Goal: Task Accomplishment & Management: Manage account settings

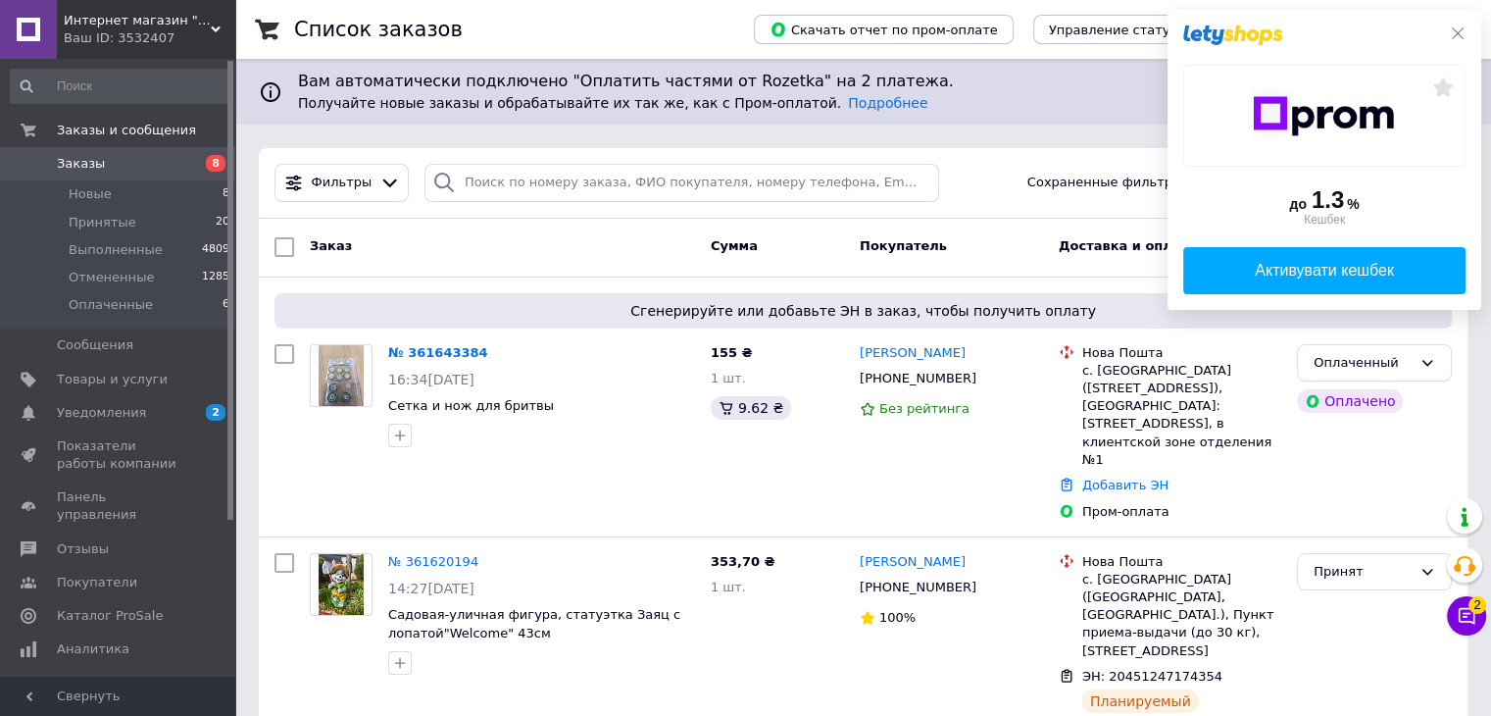
click at [1466, 32] on div "до 1.3 % Кешбек Активувати кешбек" at bounding box center [1325, 160] width 314 height 300
click at [1452, 30] on icon at bounding box center [1458, 33] width 16 height 16
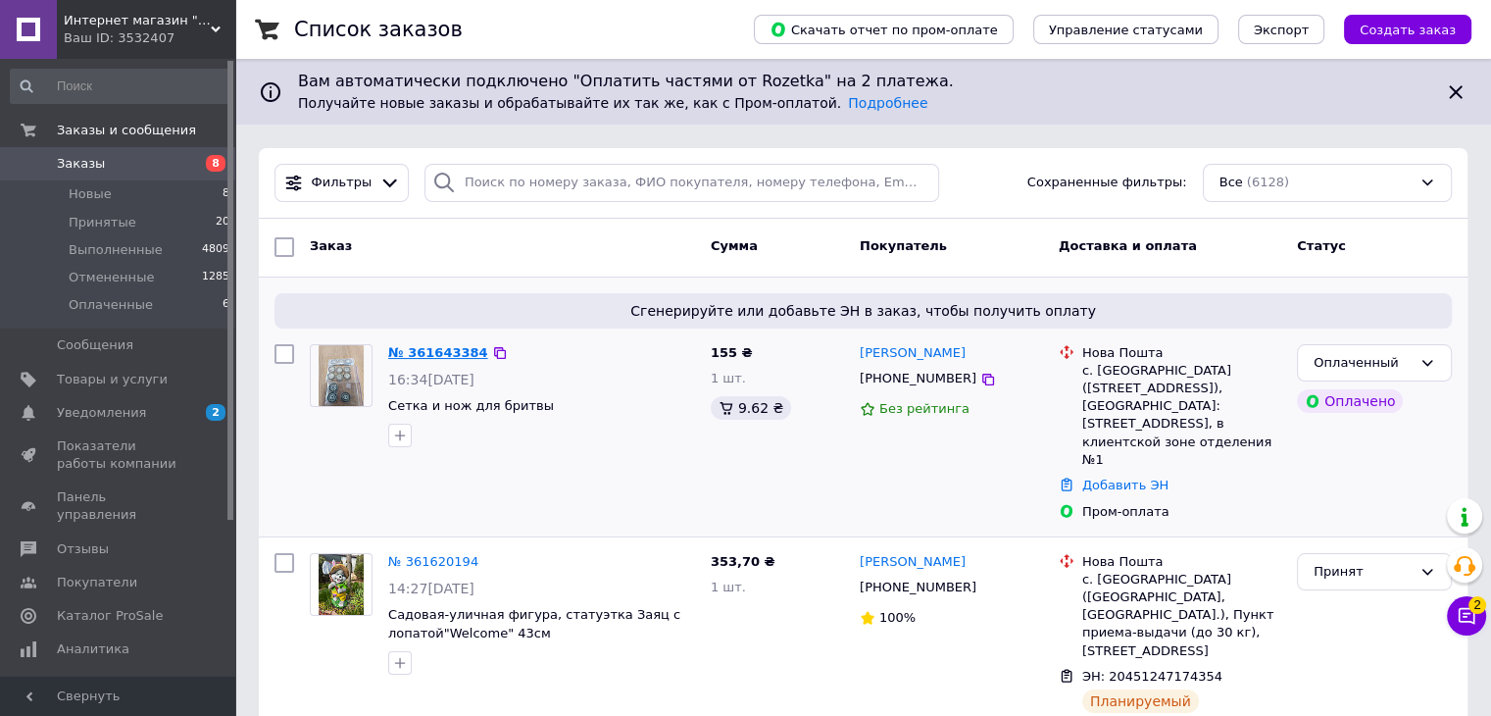
click at [416, 354] on link "№ 361643384" at bounding box center [438, 352] width 100 height 15
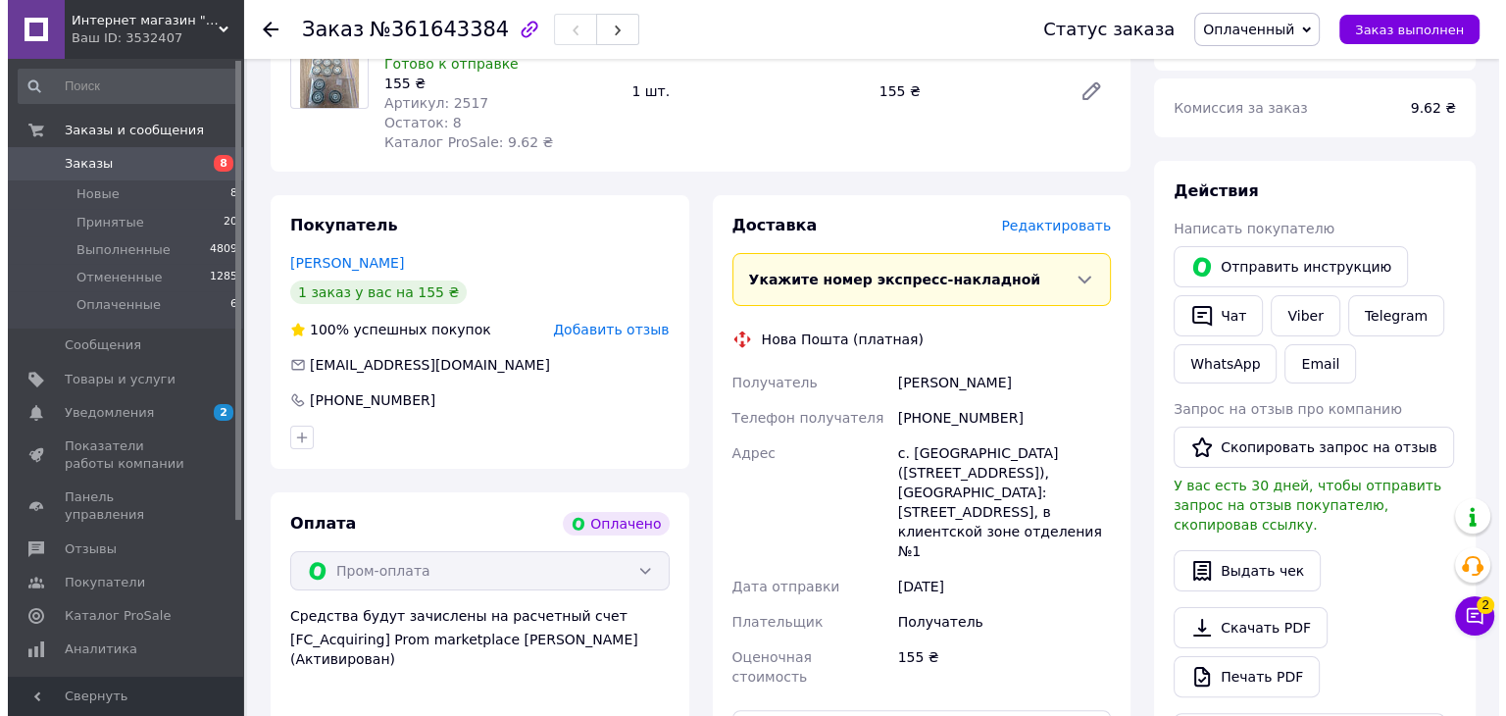
scroll to position [294, 0]
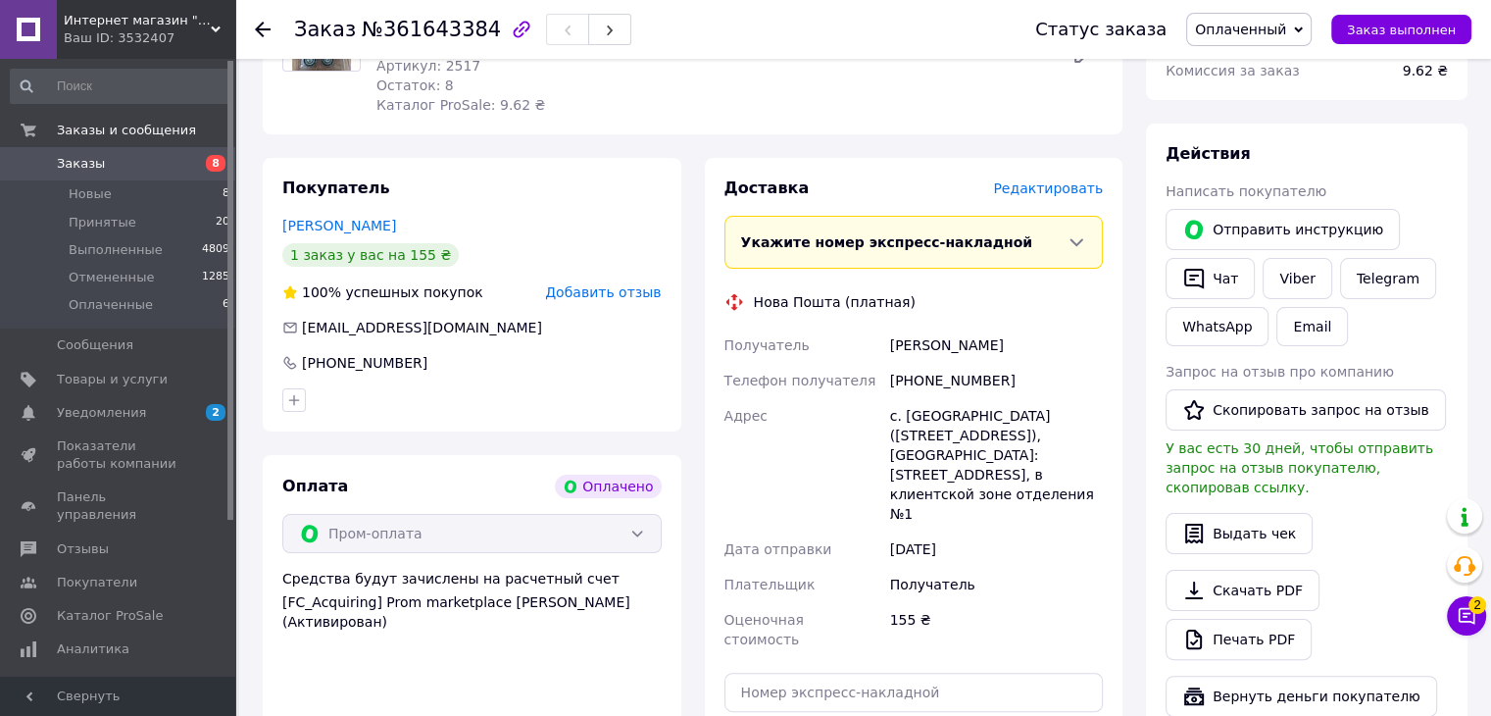
click at [1045, 188] on span "Редактировать" at bounding box center [1048, 188] width 110 height 16
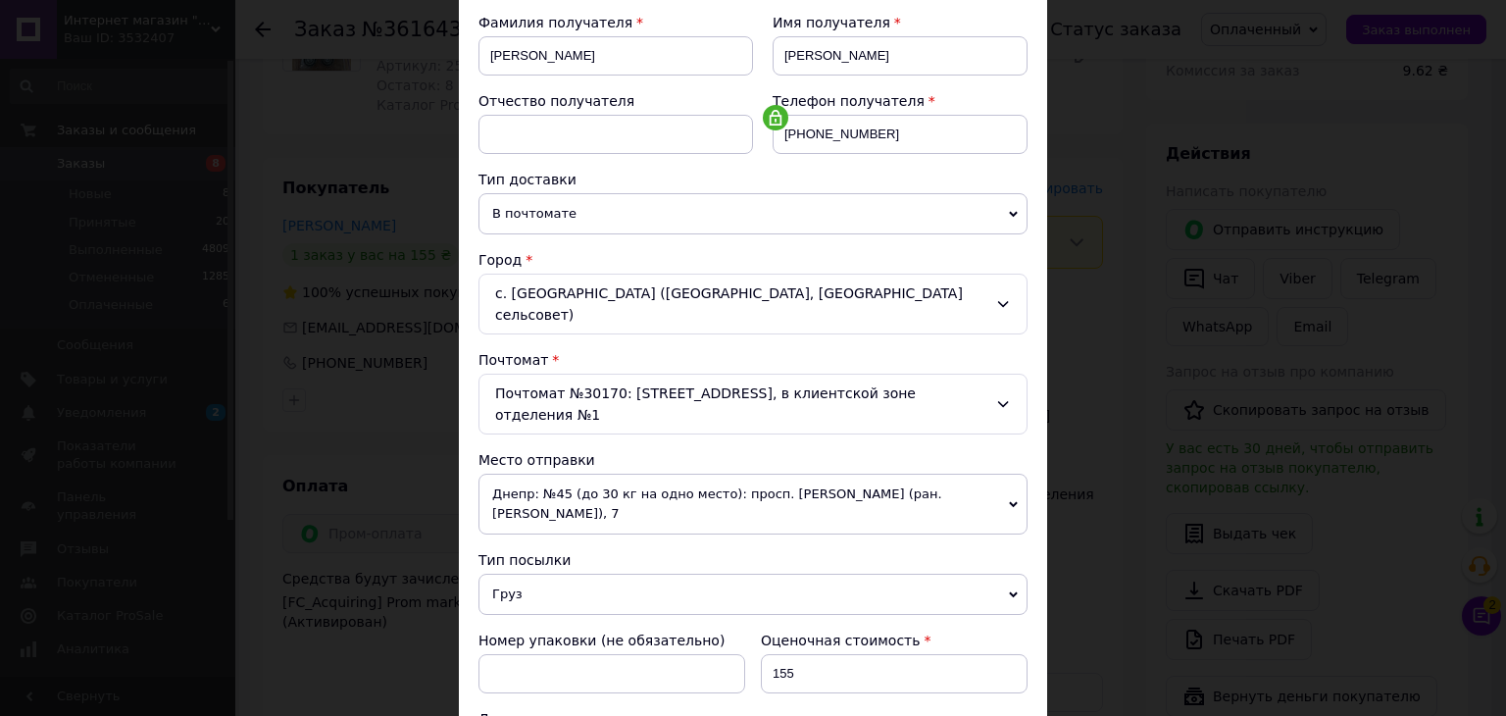
click at [563, 395] on div "Почтомат №30170: [STREET_ADDRESS], в клиентской зоне отделения №1" at bounding box center [752, 403] width 549 height 61
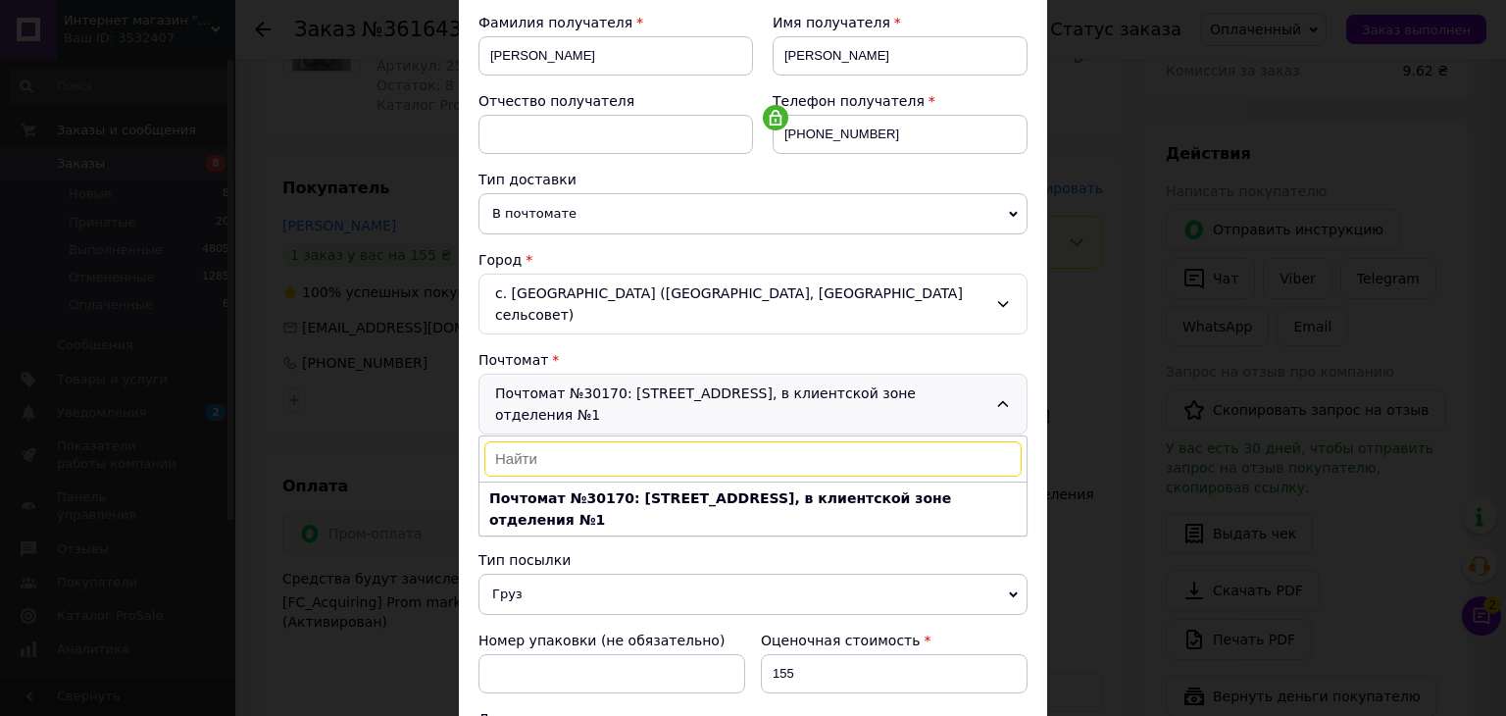
click at [674, 376] on div "Почтомат №30170: [STREET_ADDRESS], в клиентской зоне отделения №1 [GEOGRAPHIC_D…" at bounding box center [752, 403] width 549 height 61
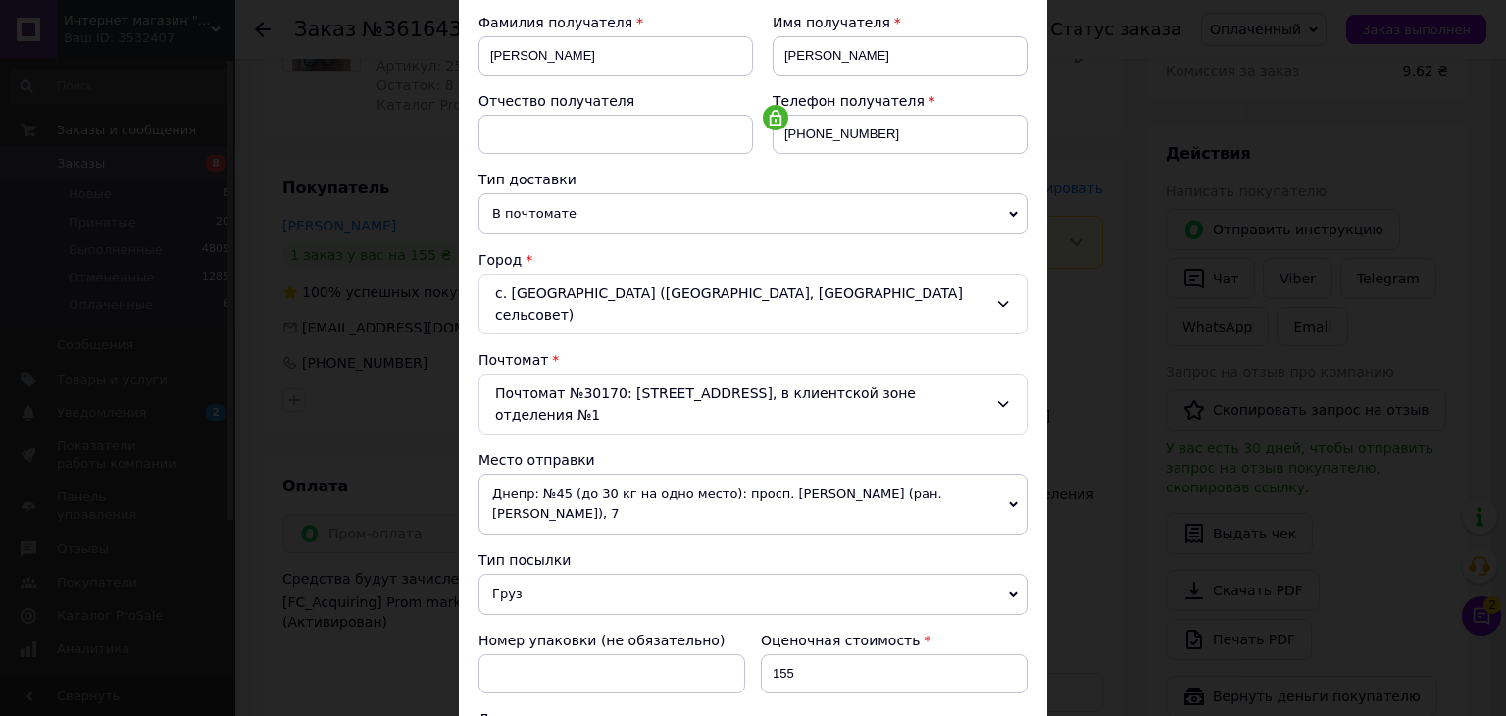
click at [572, 215] on span "В почтомате" at bounding box center [752, 213] width 549 height 41
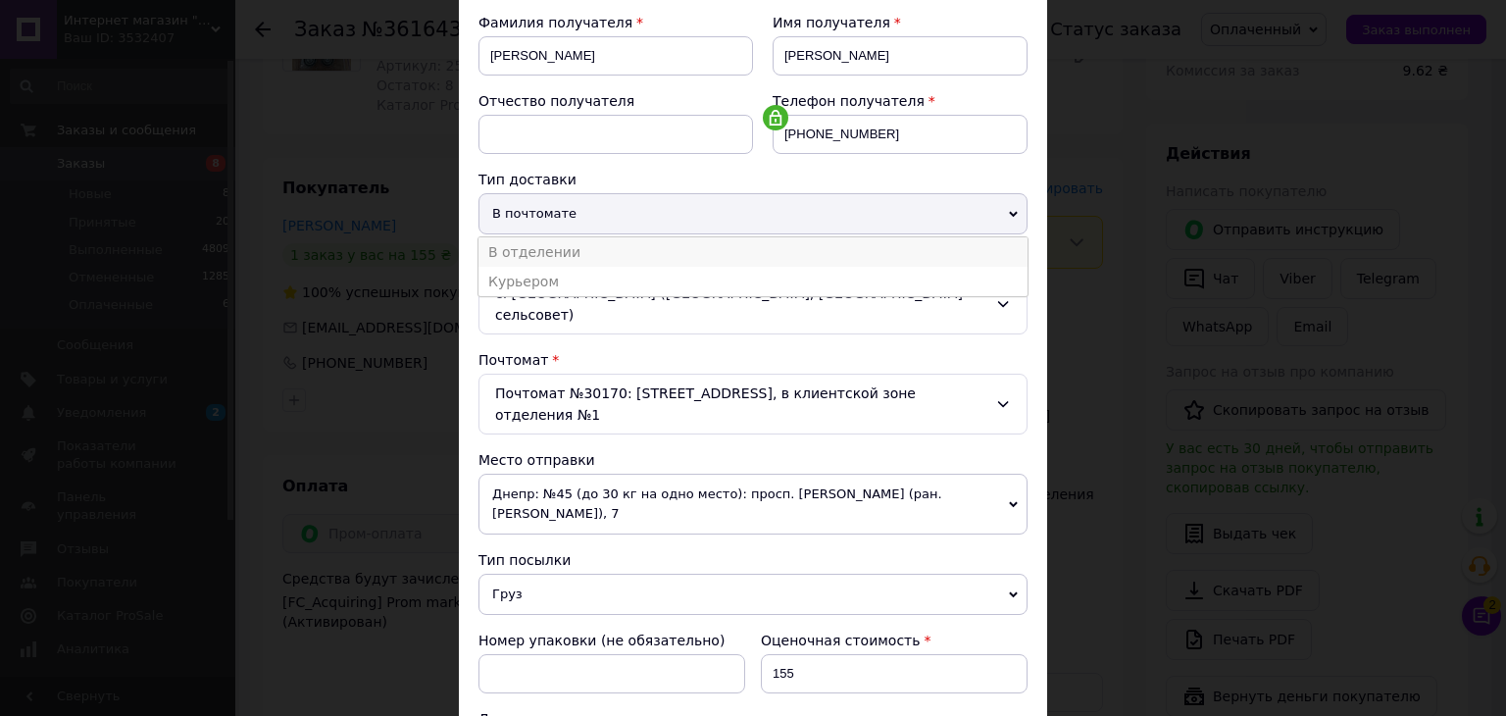
click at [524, 242] on li "В отделении" at bounding box center [752, 251] width 549 height 29
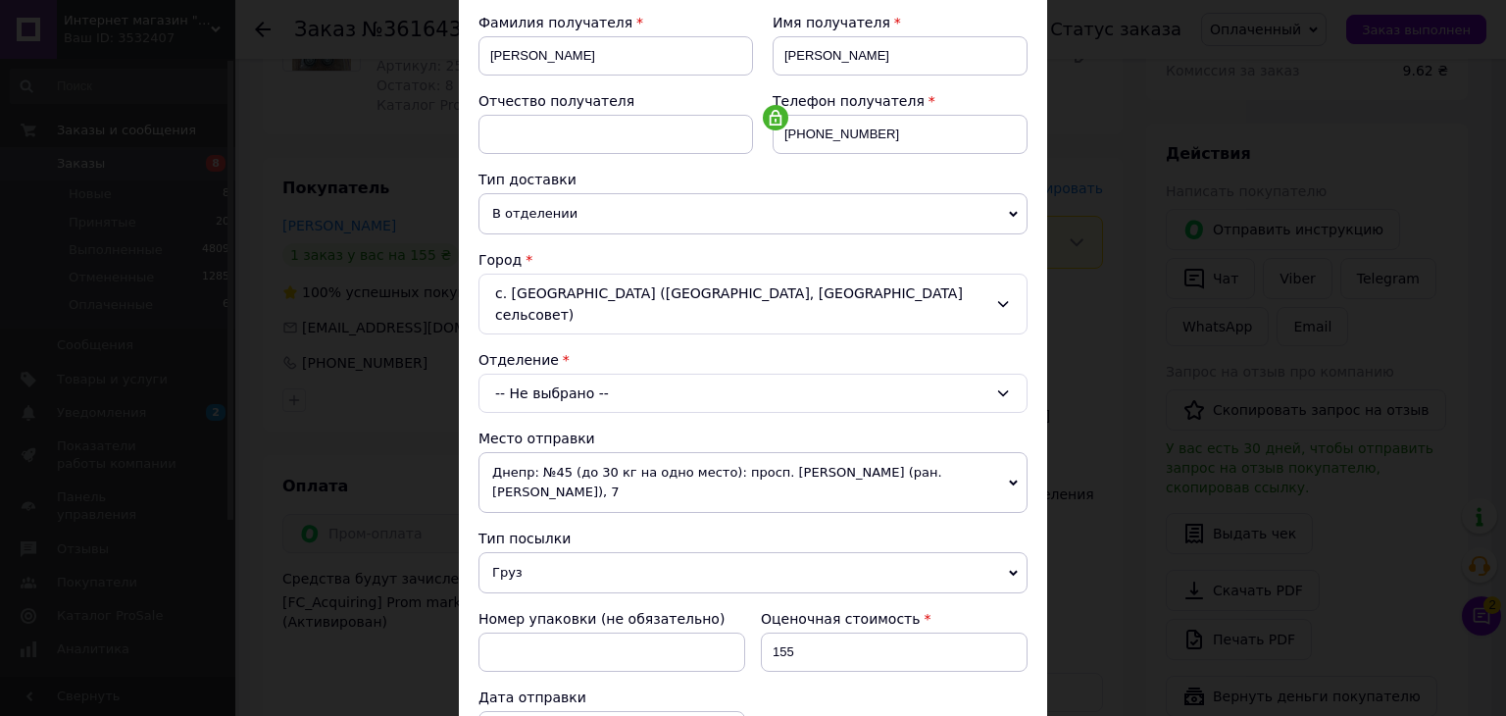
click at [602, 396] on div "-- Не выбрано --" at bounding box center [752, 392] width 549 height 39
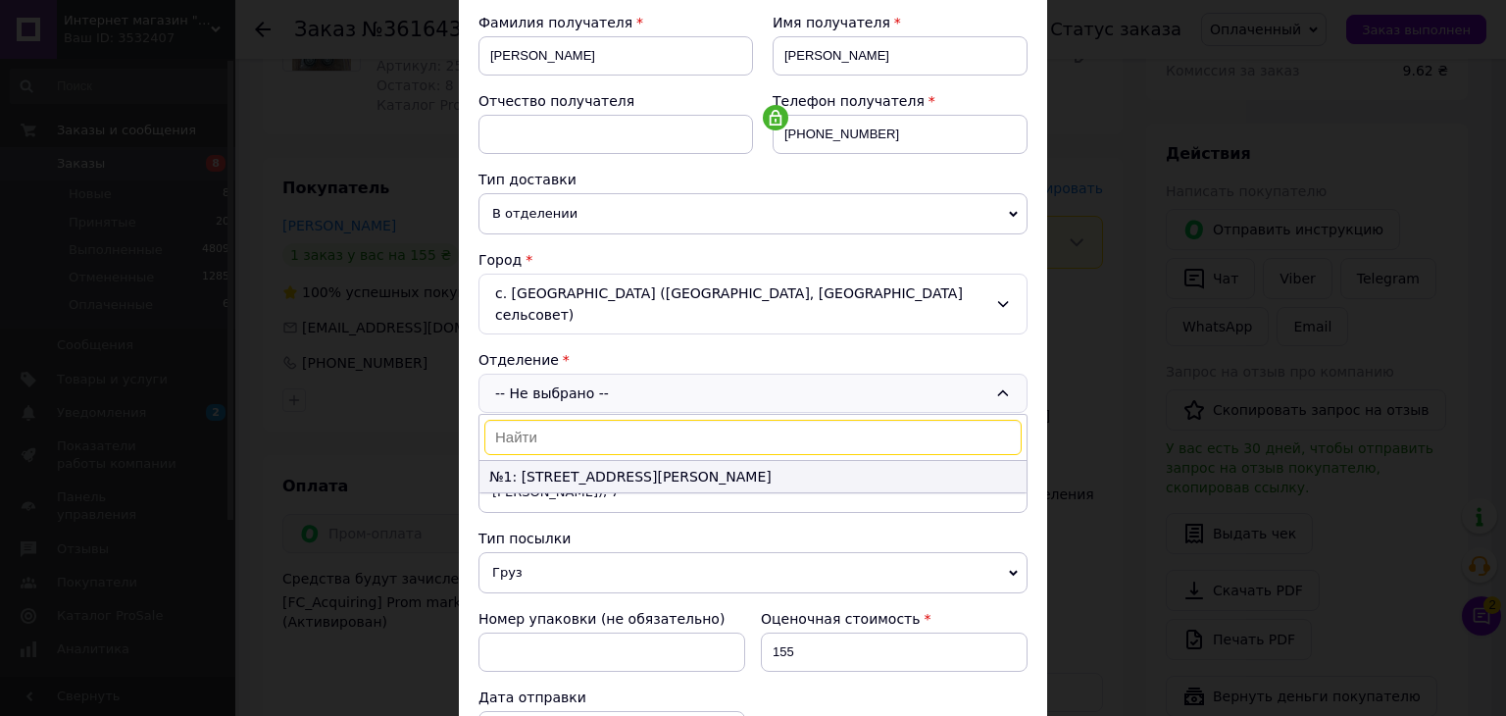
click at [591, 475] on li "№1: [STREET_ADDRESS][PERSON_NAME]" at bounding box center [752, 476] width 547 height 31
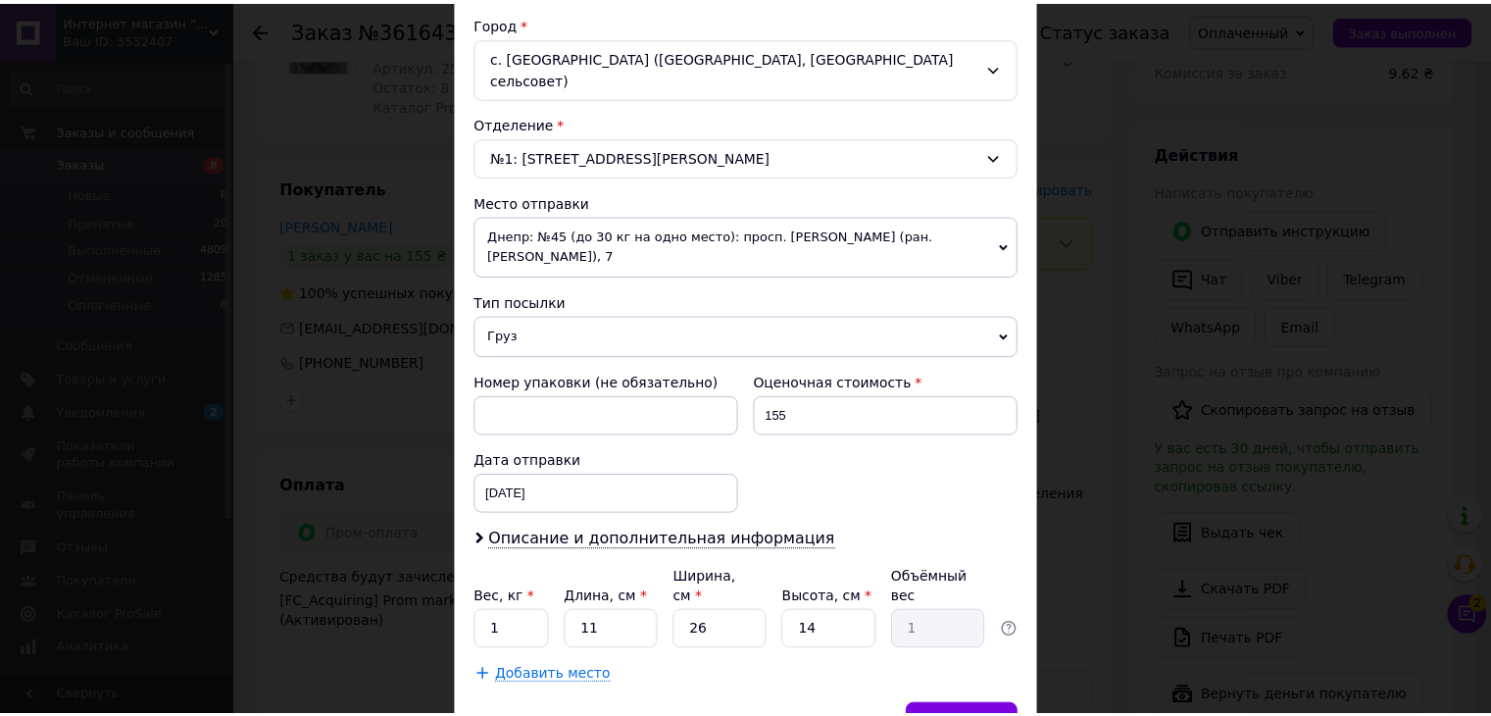
scroll to position [603, 0]
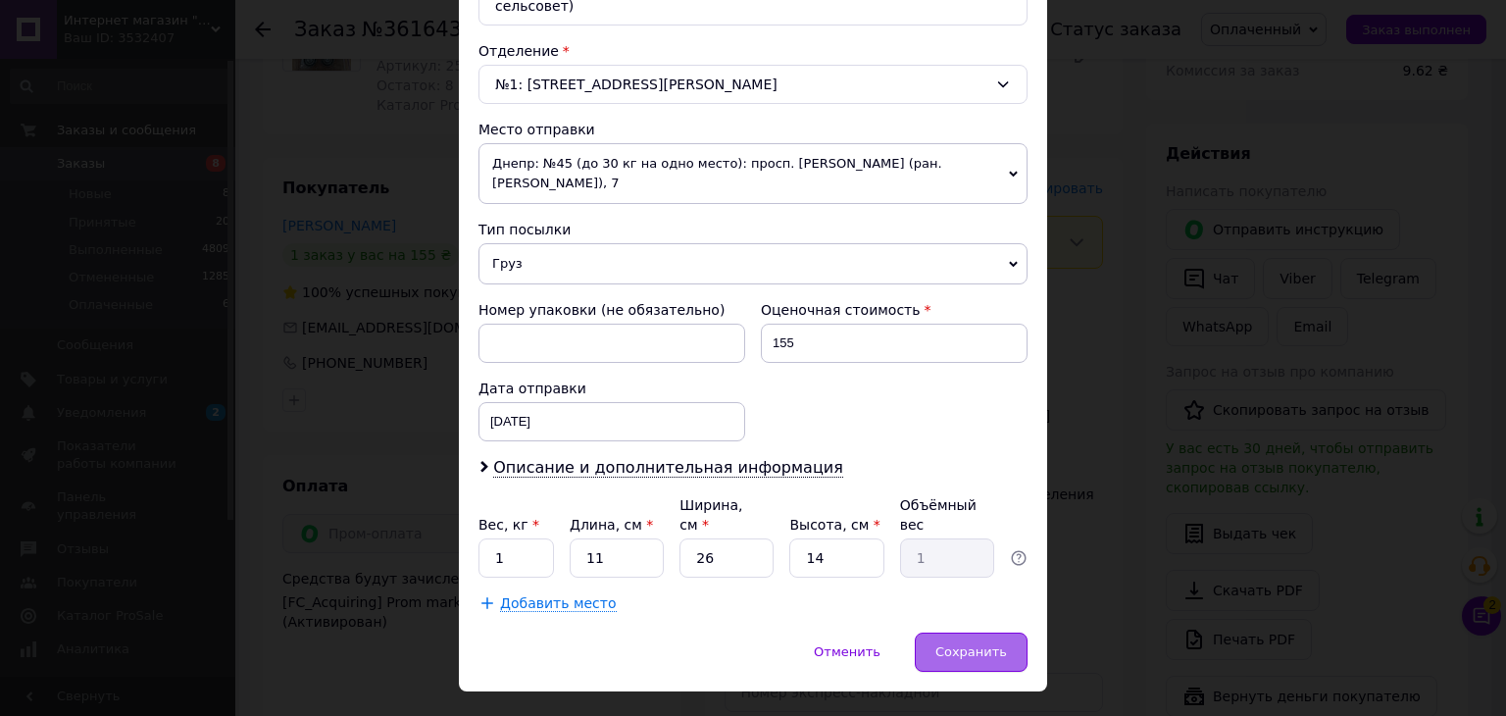
click at [988, 644] on span "Сохранить" at bounding box center [971, 651] width 72 height 15
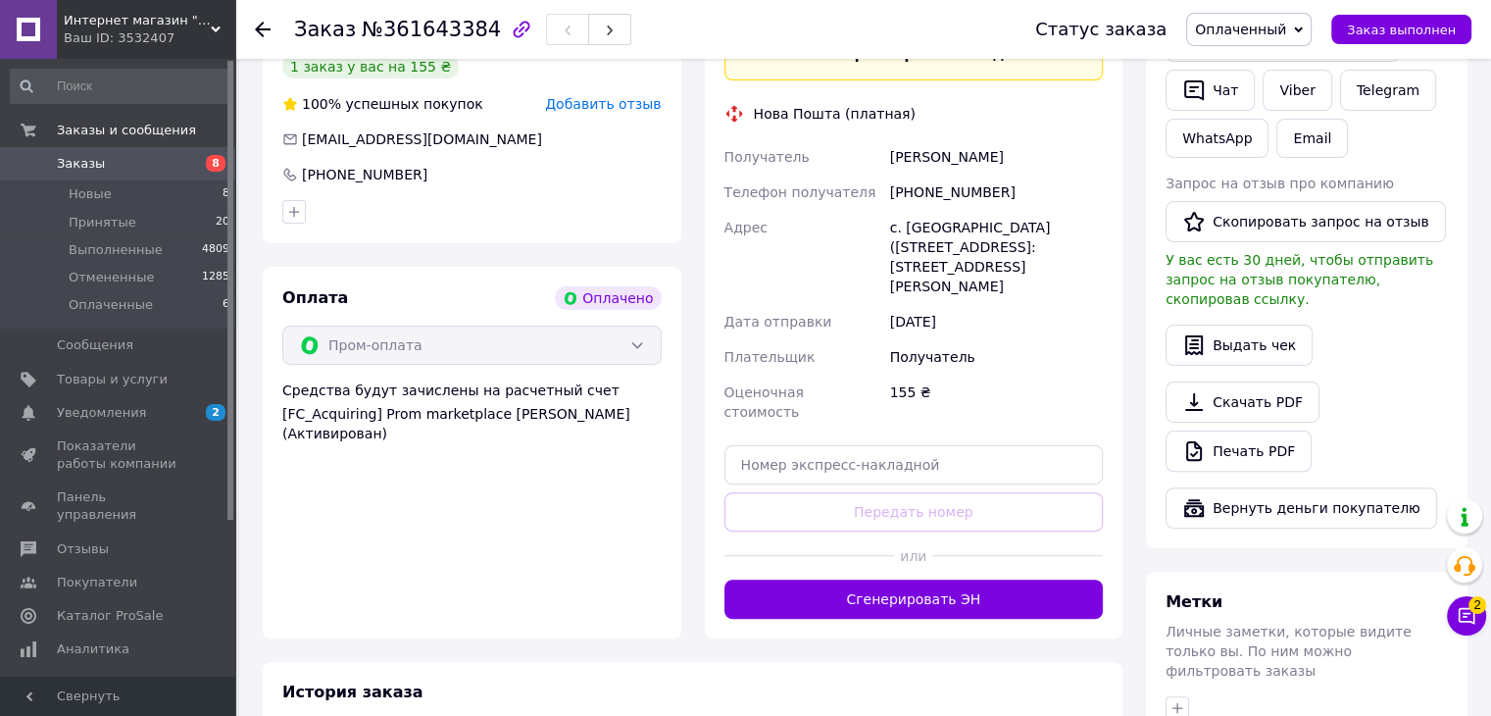
scroll to position [588, 0]
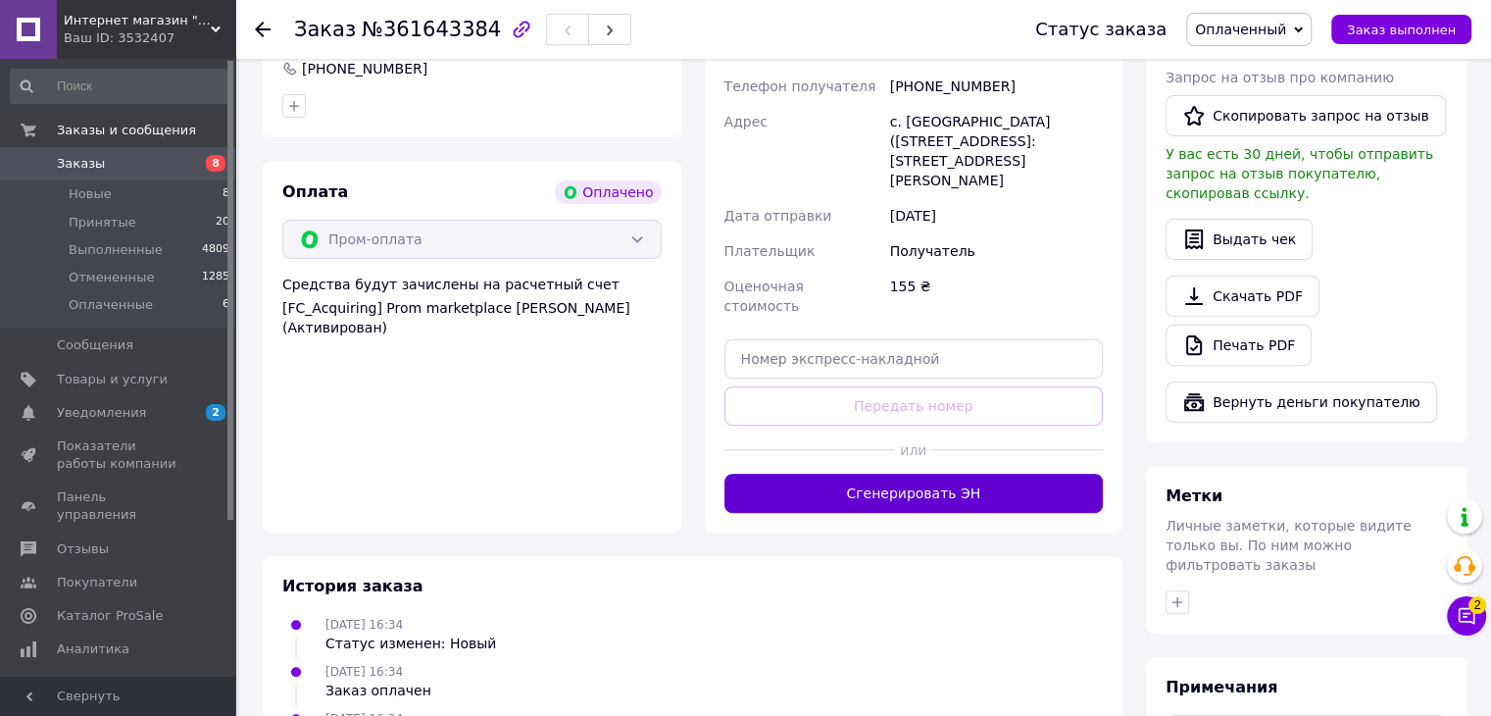
click at [848, 473] on button "Сгенерировать ЭН" at bounding box center [913, 492] width 379 height 39
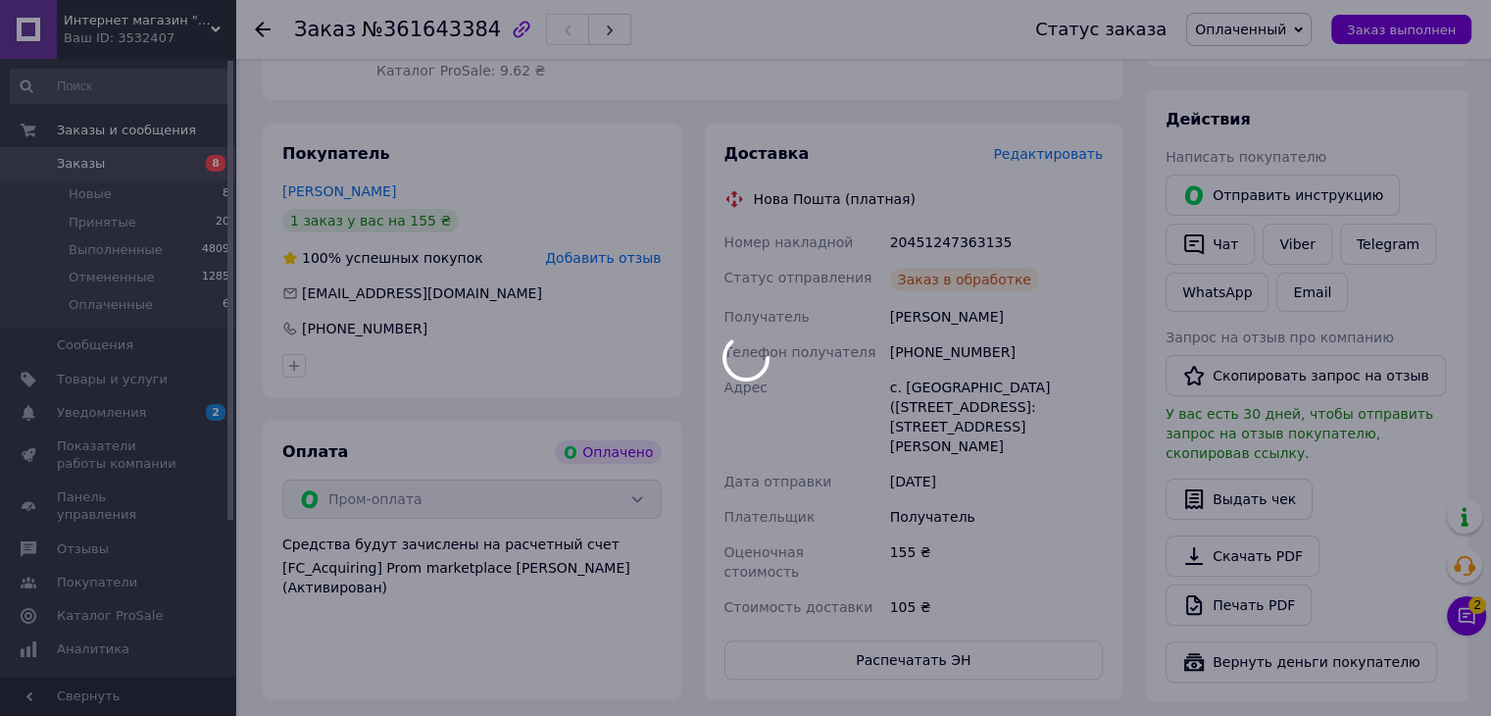
scroll to position [294, 0]
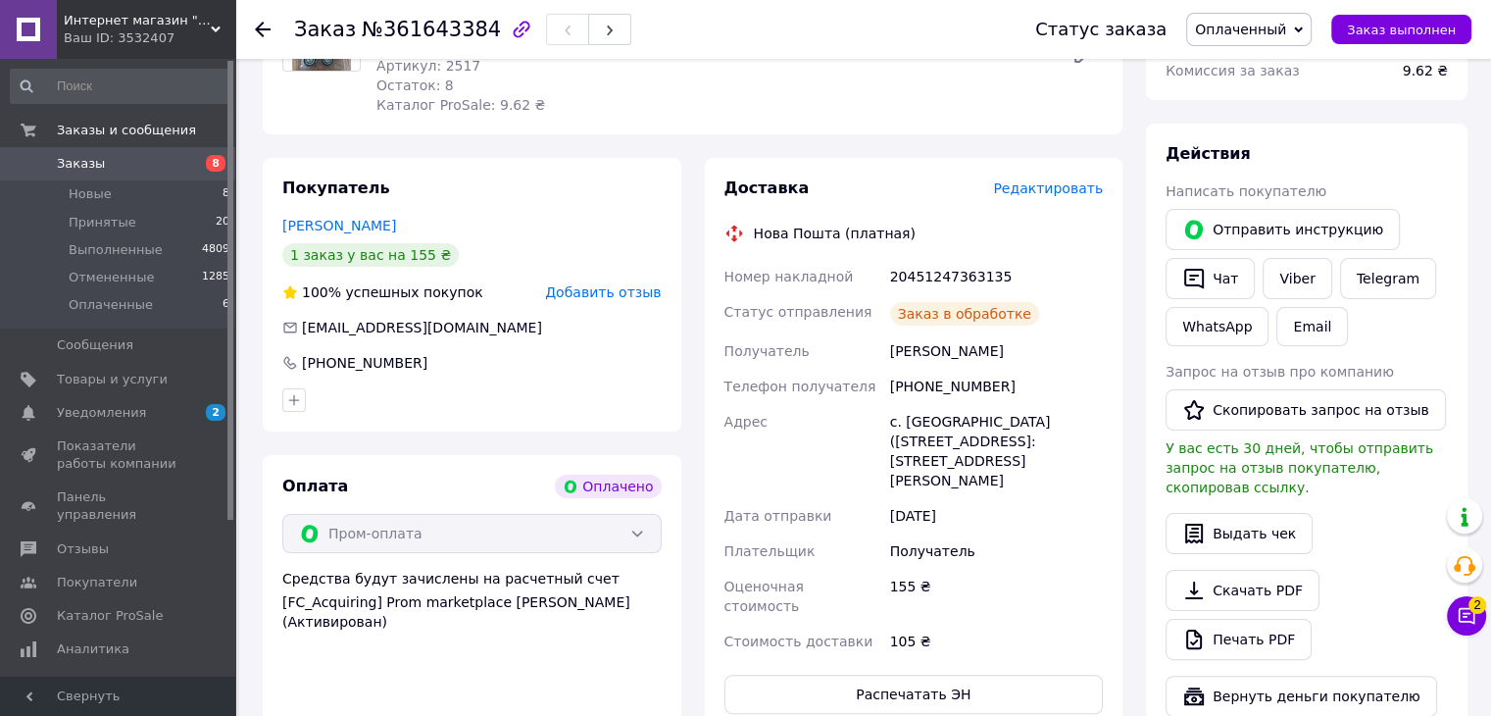
click at [921, 277] on div "20451247363135" at bounding box center [996, 276] width 221 height 35
copy div "20451247363135"
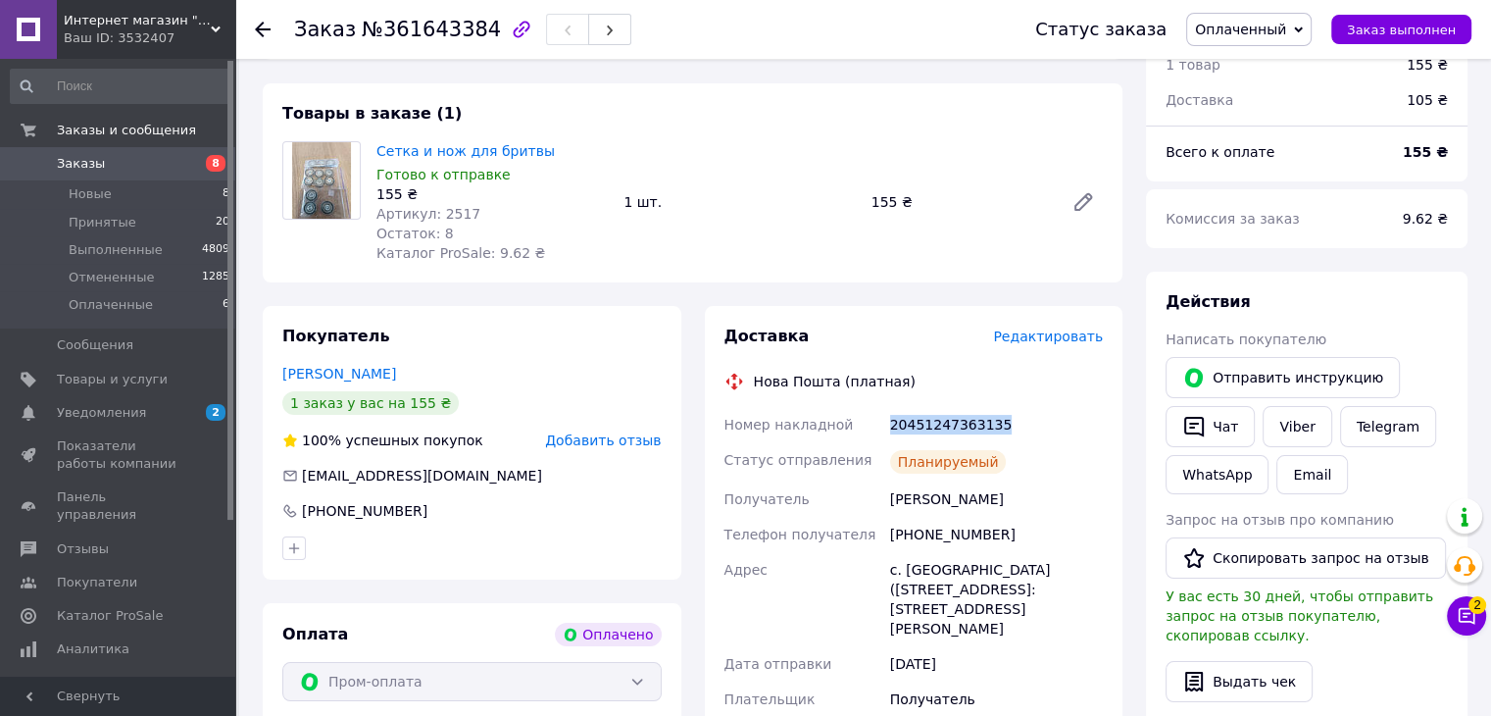
scroll to position [0, 0]
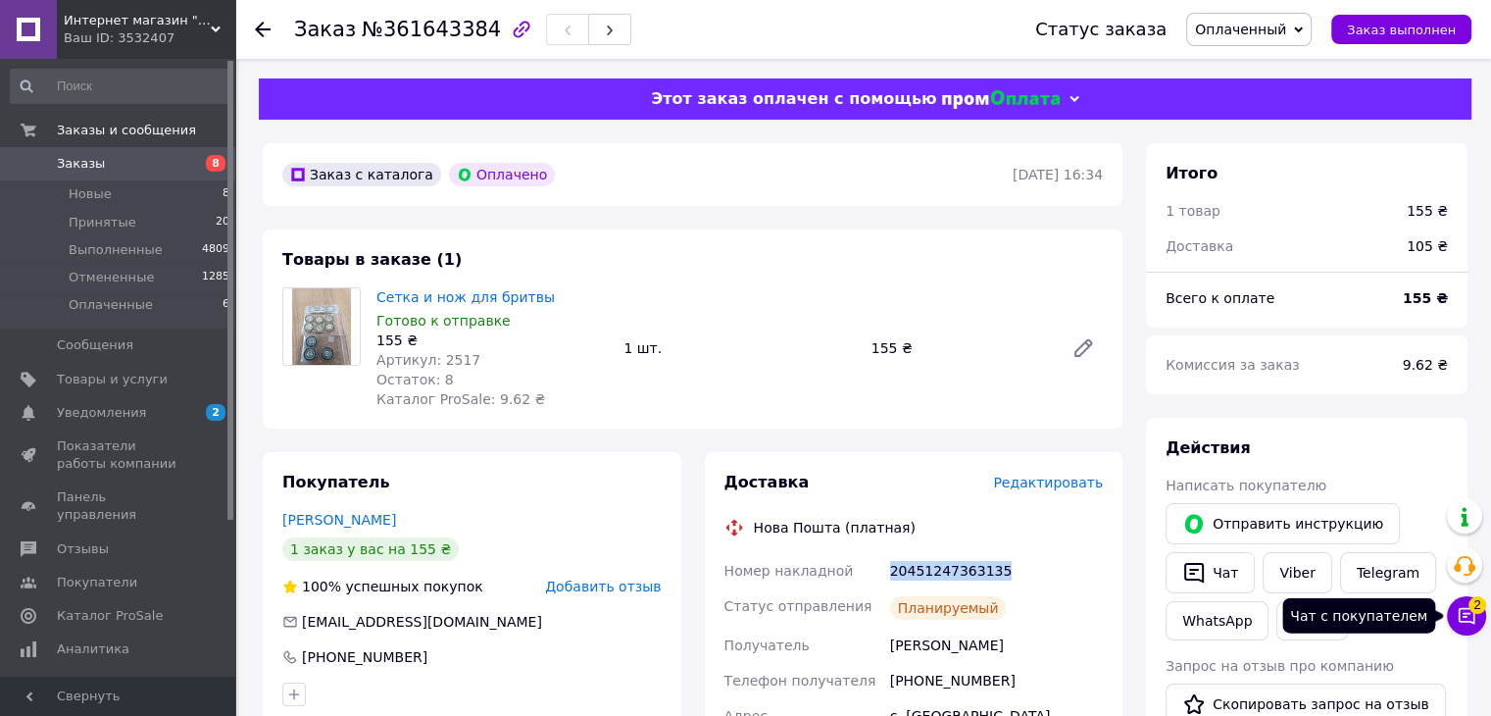
click at [1470, 617] on icon at bounding box center [1467, 616] width 20 height 20
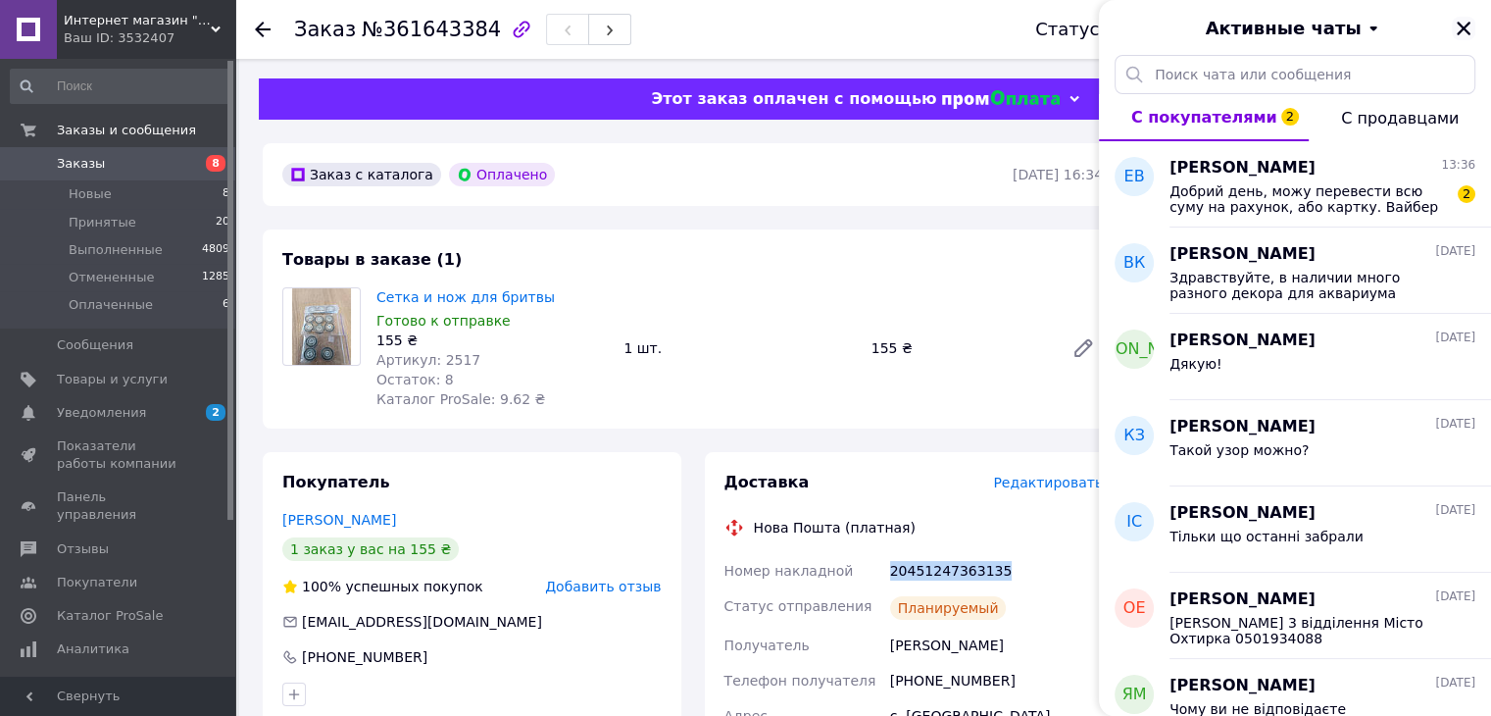
click at [1466, 31] on icon "Закрыть" at bounding box center [1464, 29] width 14 height 14
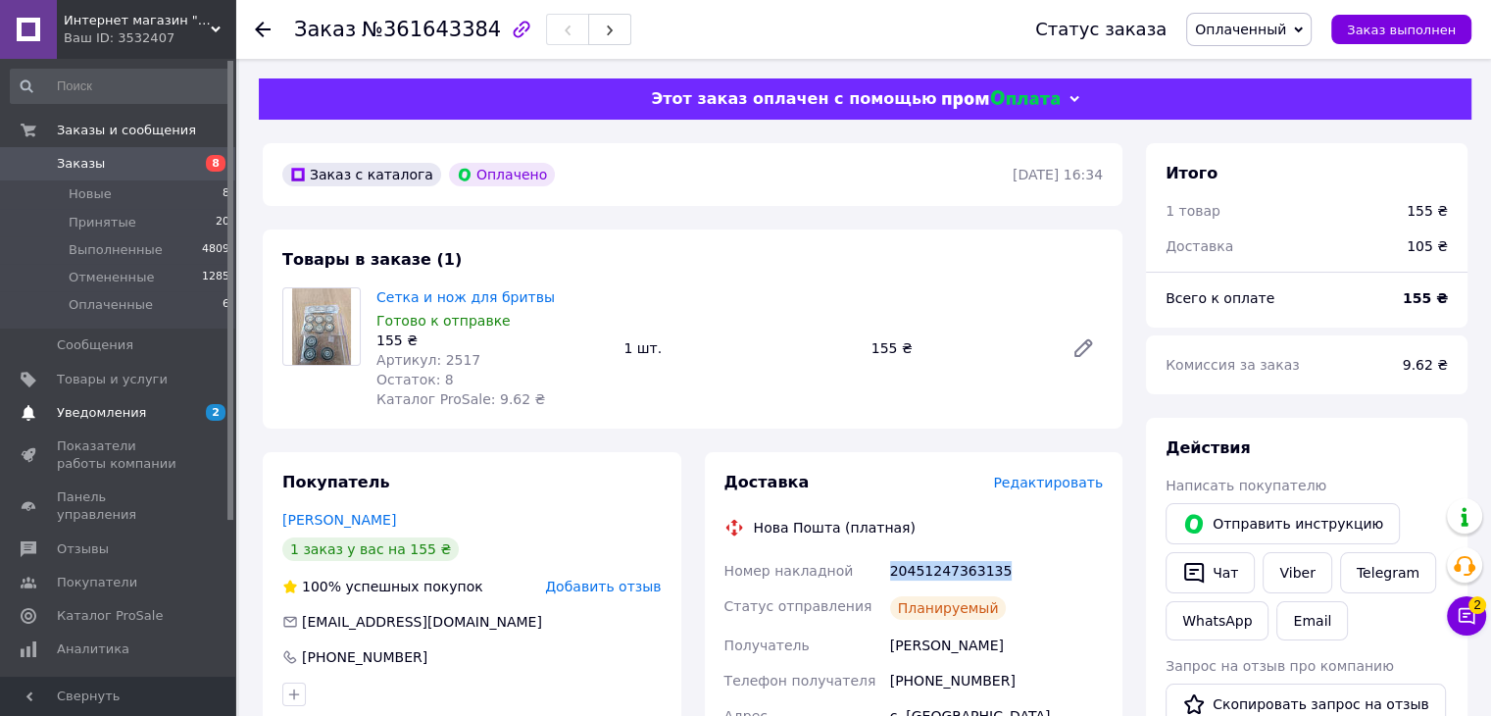
click at [141, 413] on span "Уведомления" at bounding box center [119, 413] width 124 height 18
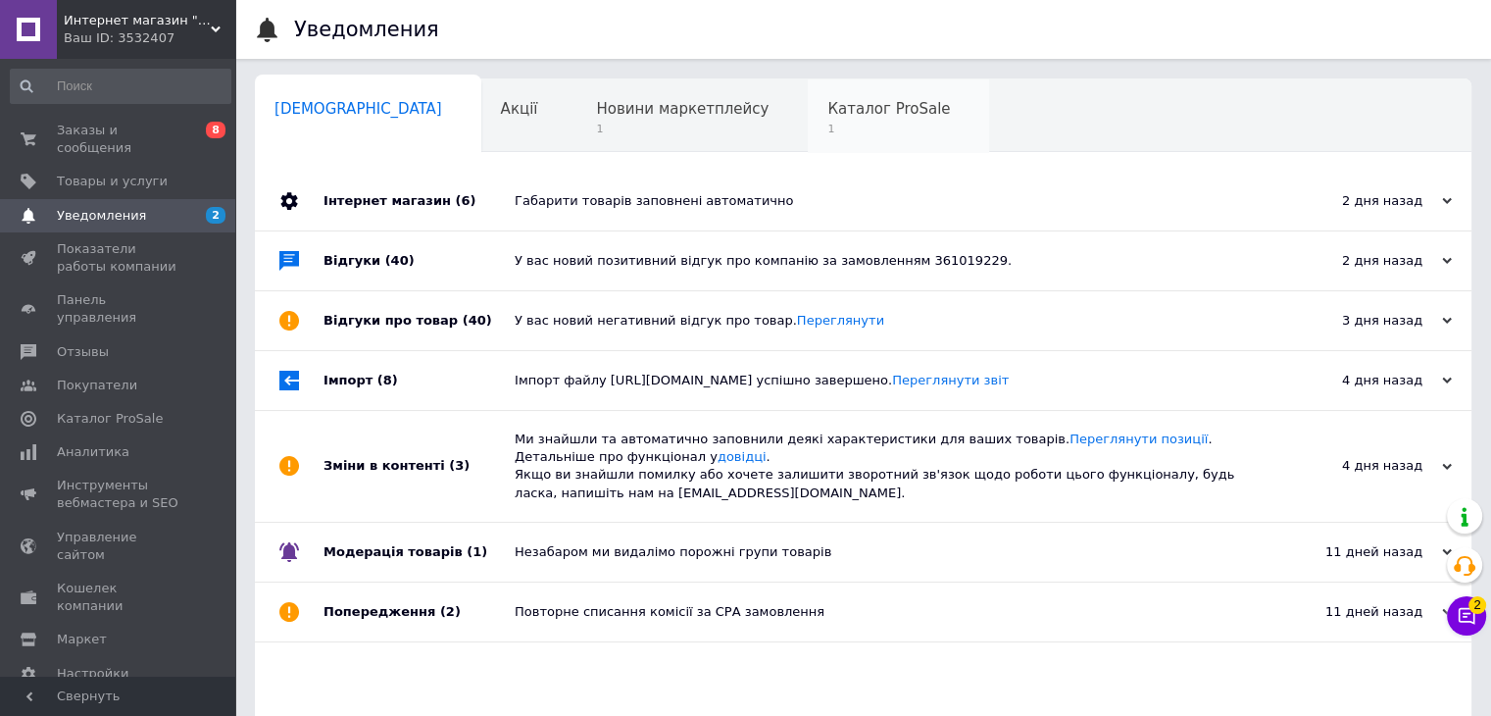
click at [827, 128] on span "1" at bounding box center [888, 129] width 123 height 15
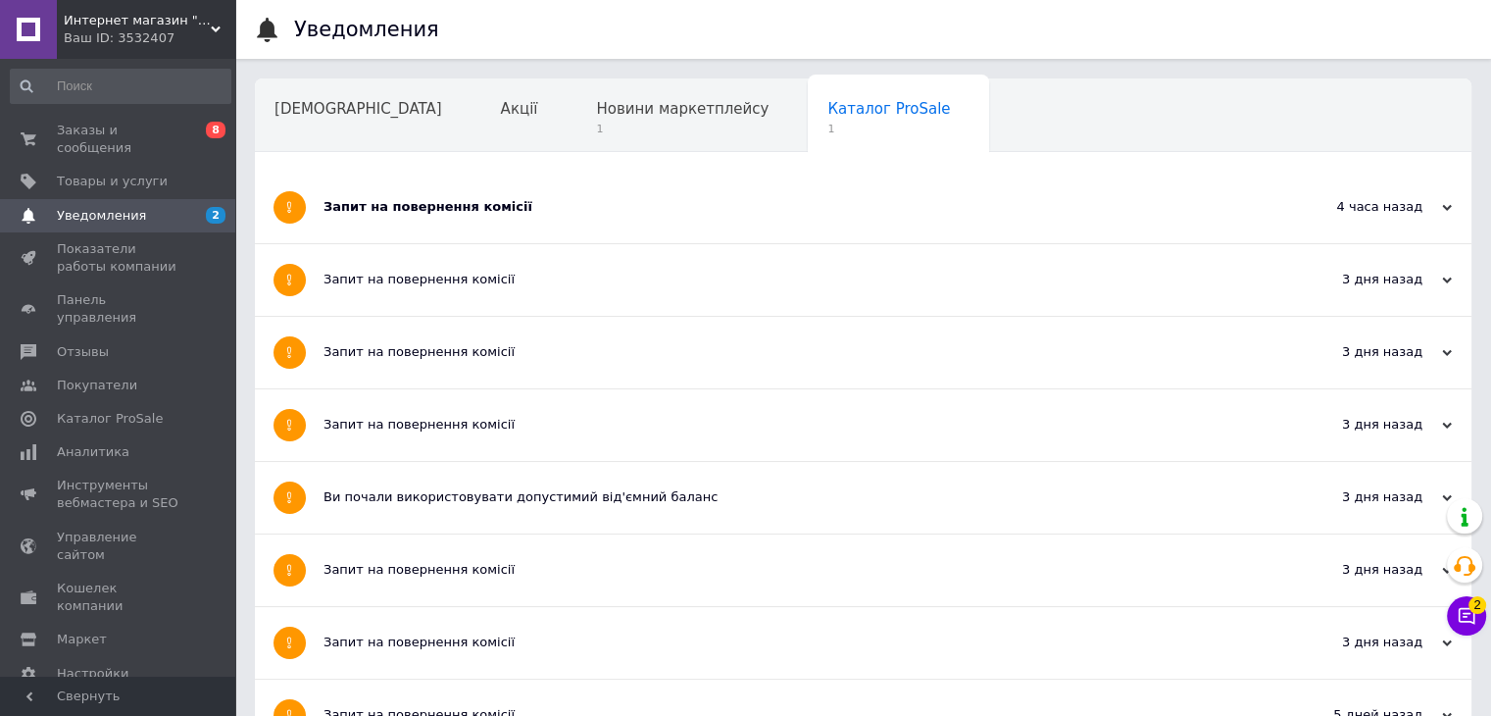
click at [439, 201] on div "Запит на повернення комісії" at bounding box center [790, 207] width 932 height 18
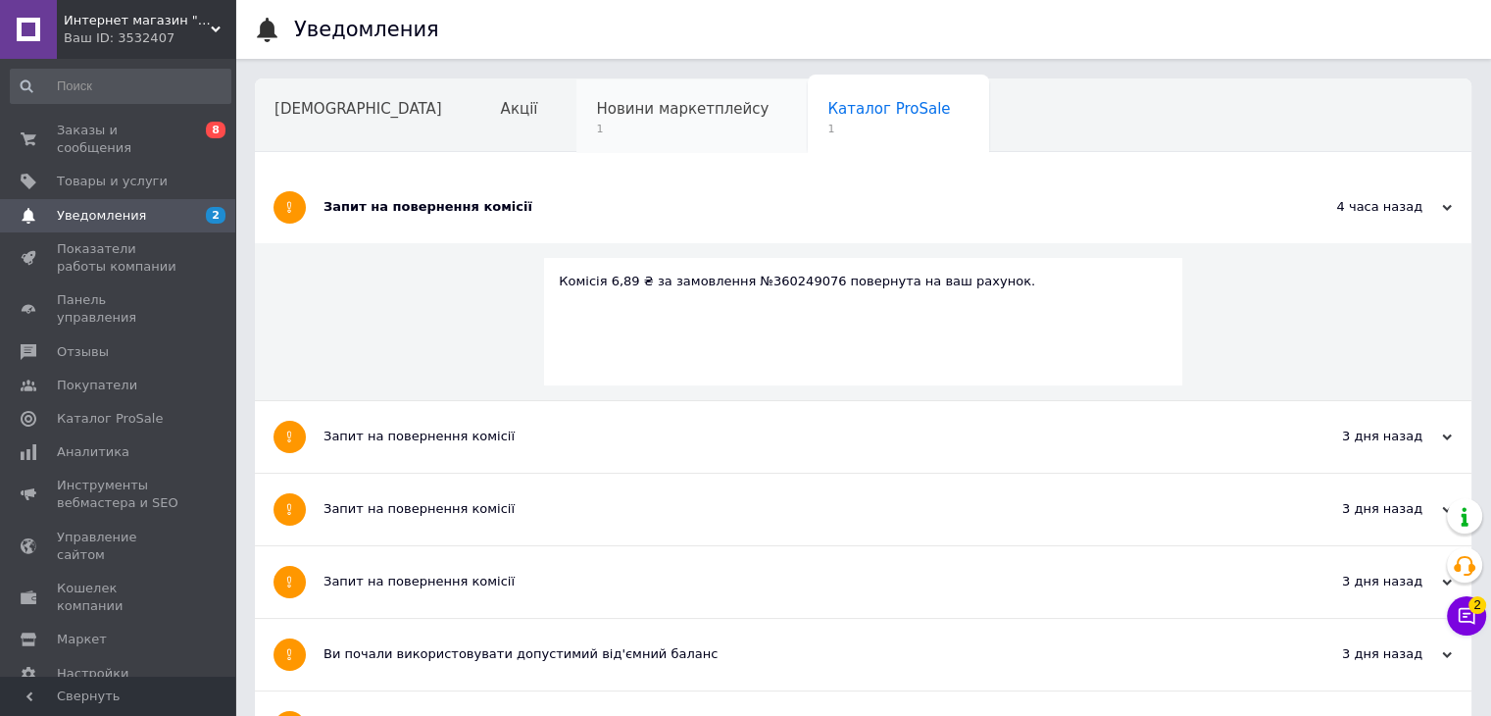
click at [596, 122] on span "1" at bounding box center [682, 129] width 173 height 15
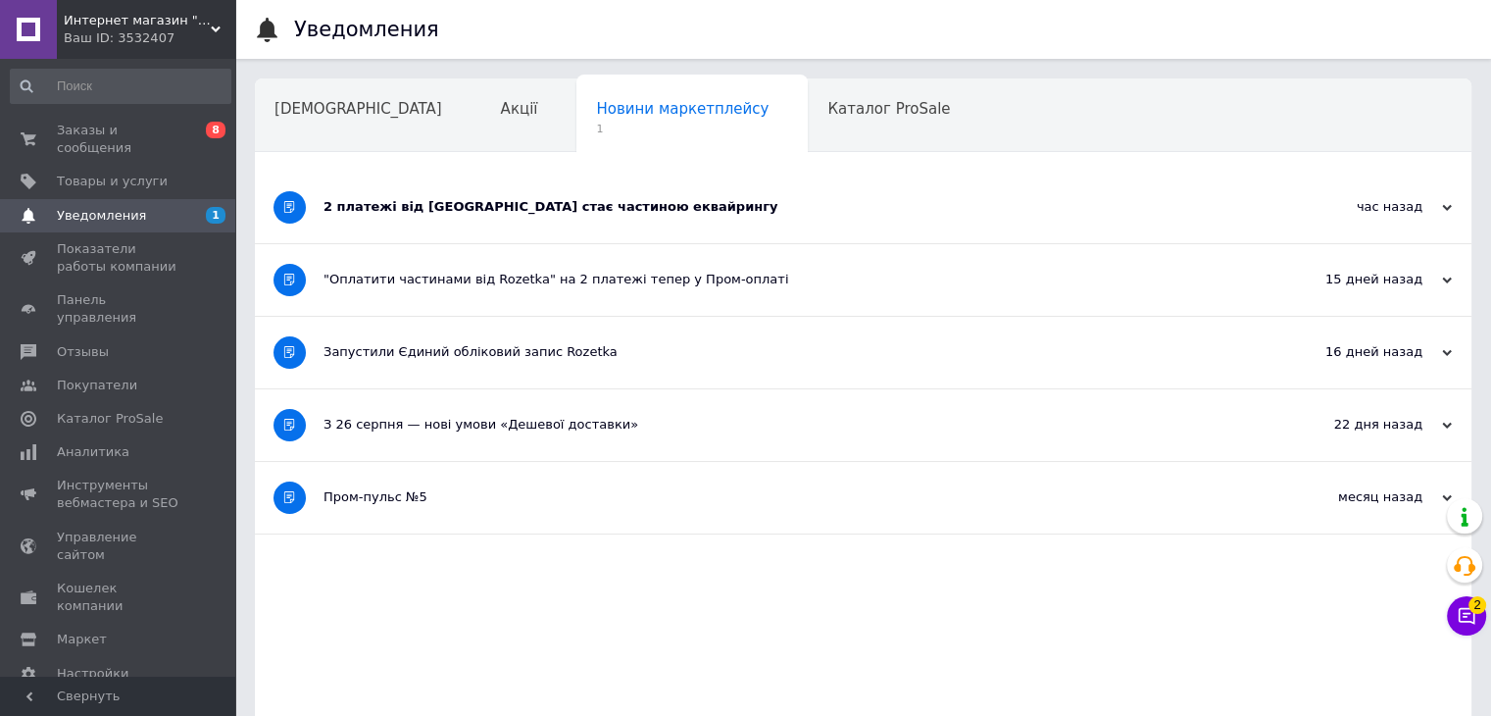
click at [432, 202] on div "2 платежі від [GEOGRAPHIC_DATA] стає частиною еквайрингу" at bounding box center [790, 207] width 932 height 18
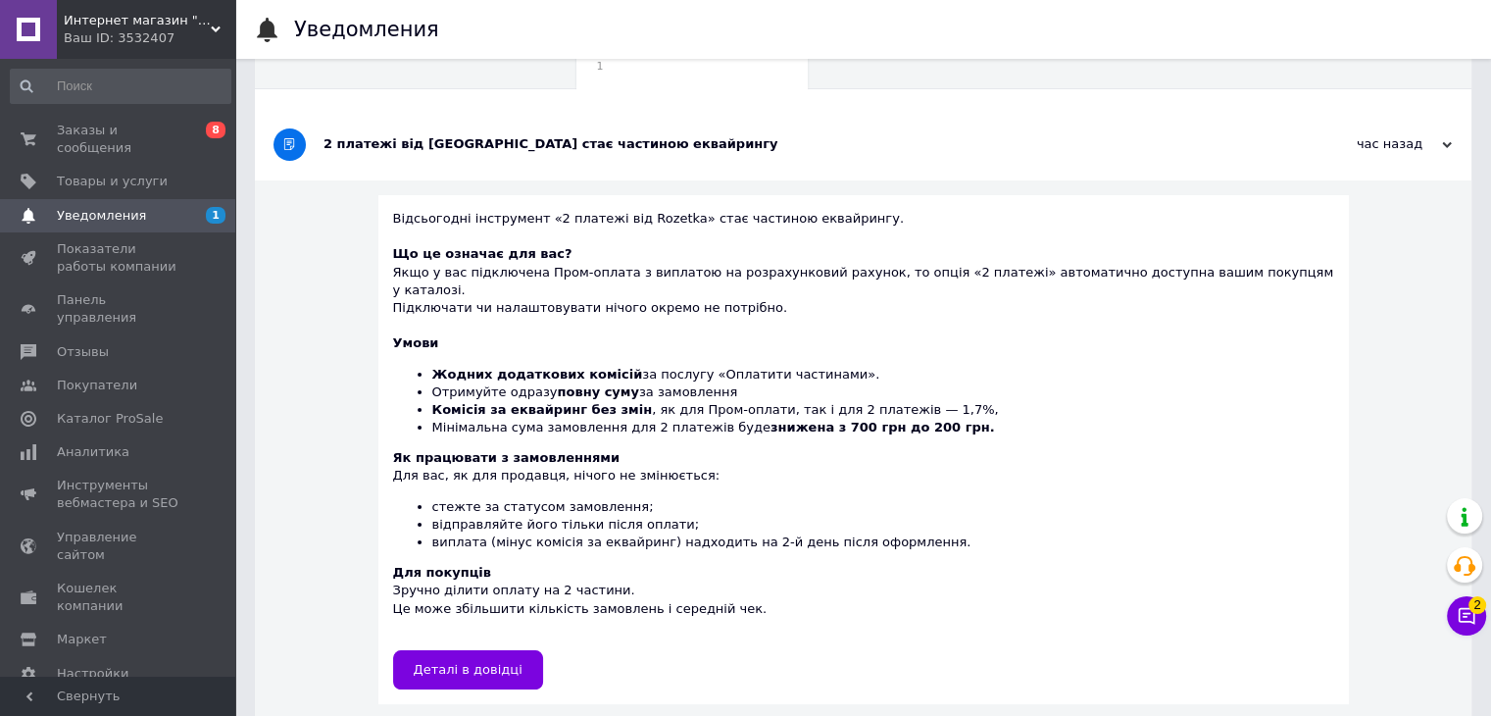
scroll to position [98, 0]
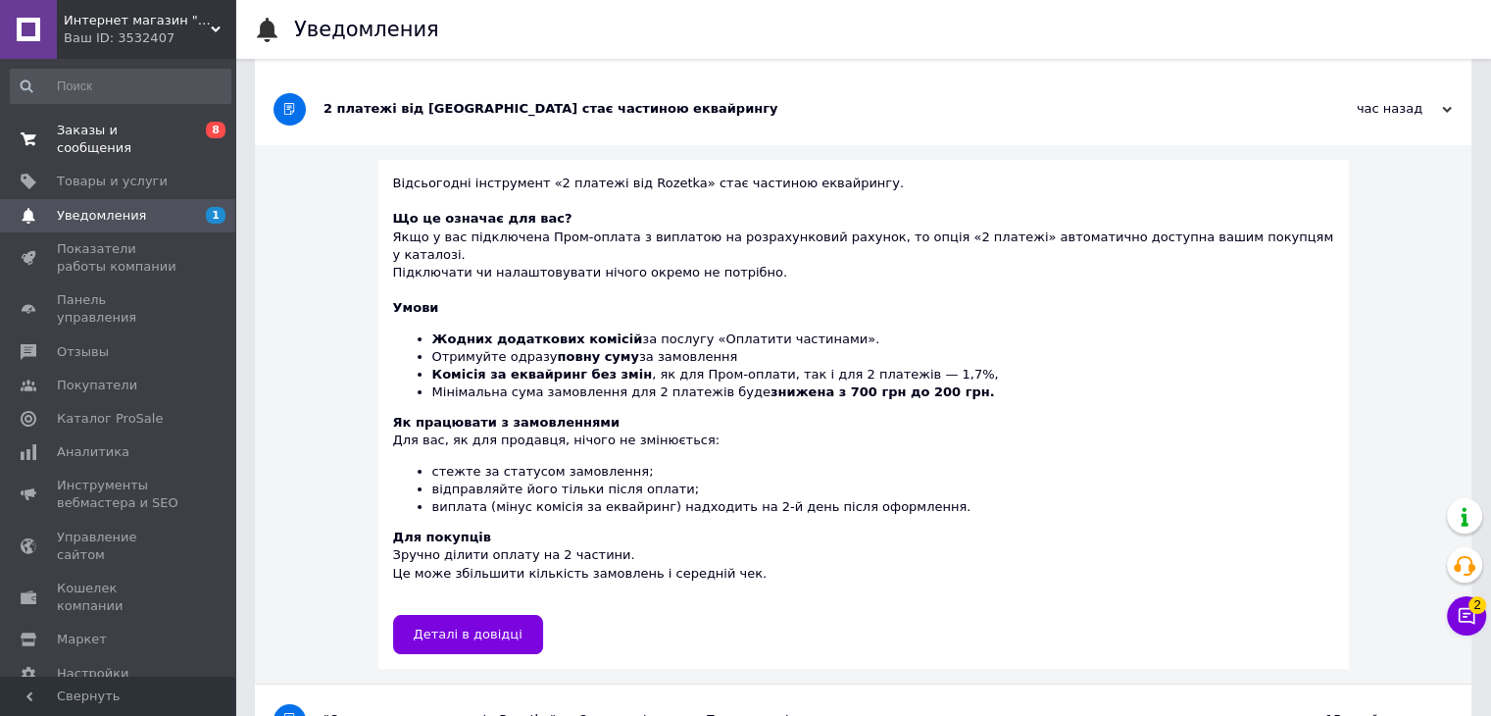
click at [102, 142] on link "Заказы и сообщения 0 8" at bounding box center [120, 139] width 241 height 51
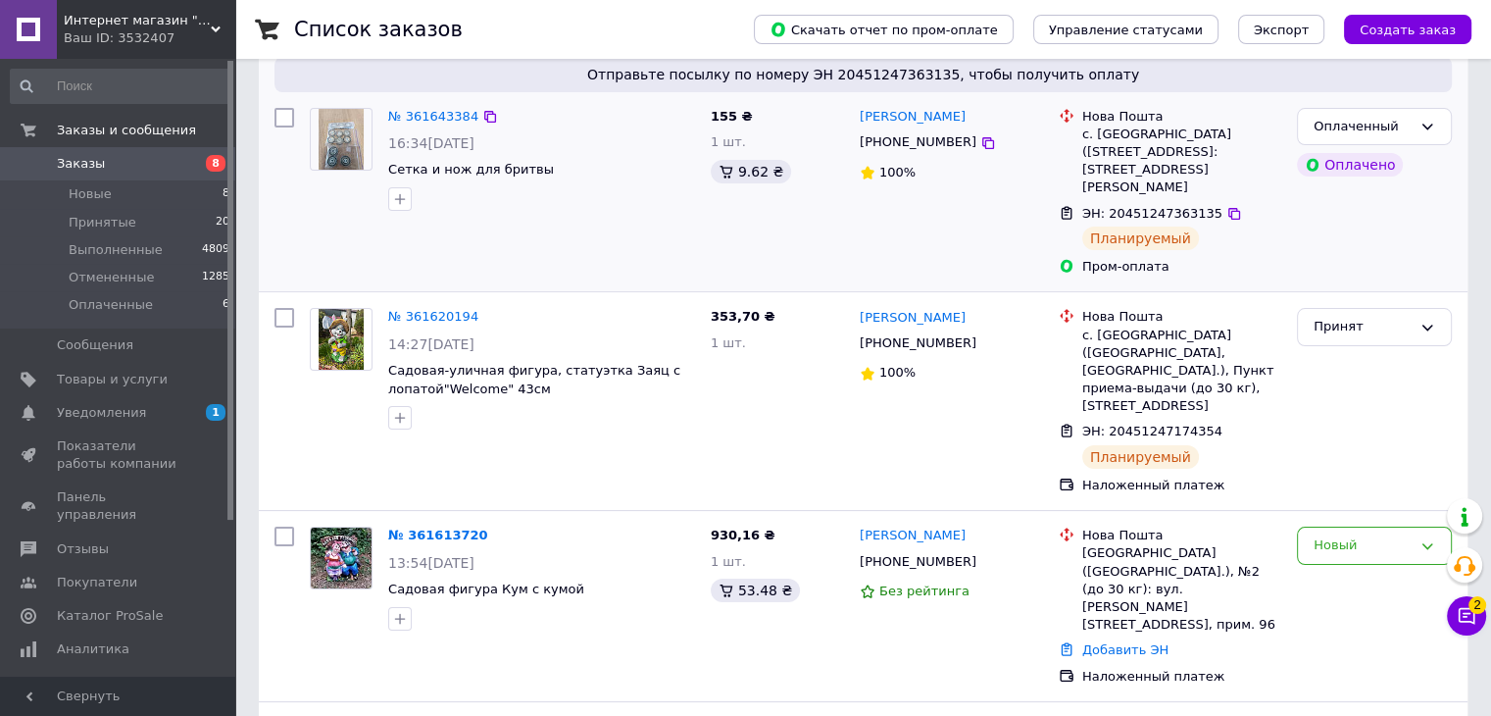
scroll to position [294, 0]
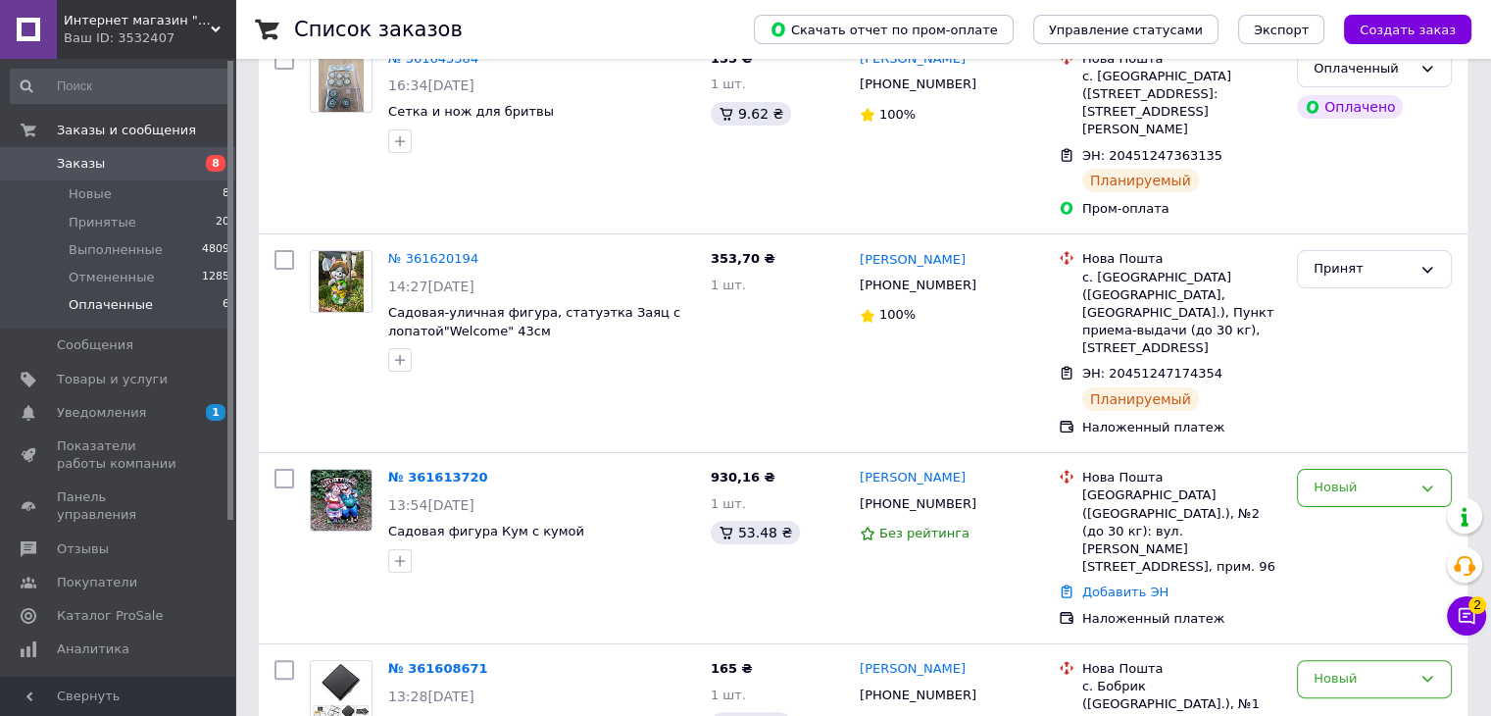
click at [107, 296] on span "Оплаченные" at bounding box center [111, 305] width 84 height 18
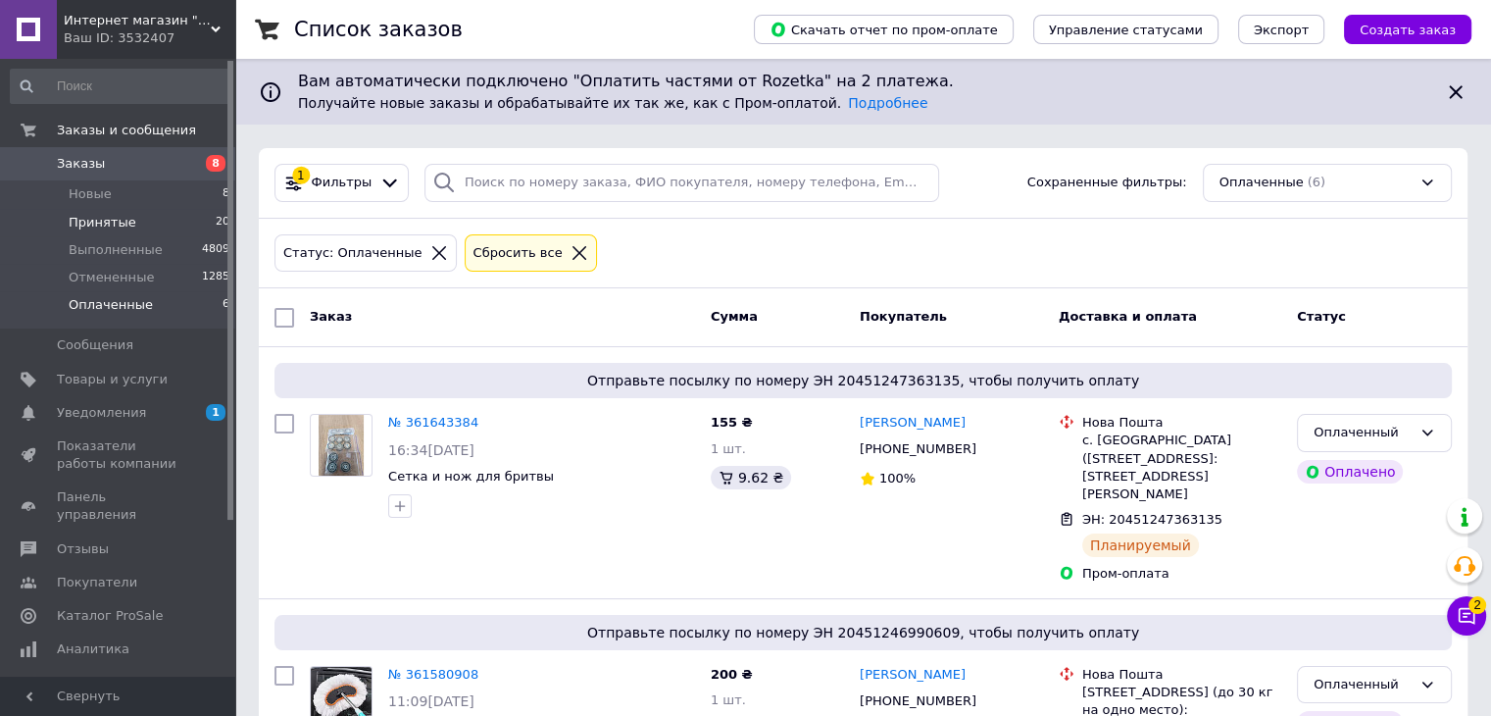
click at [117, 226] on span "Принятые" at bounding box center [103, 223] width 68 height 18
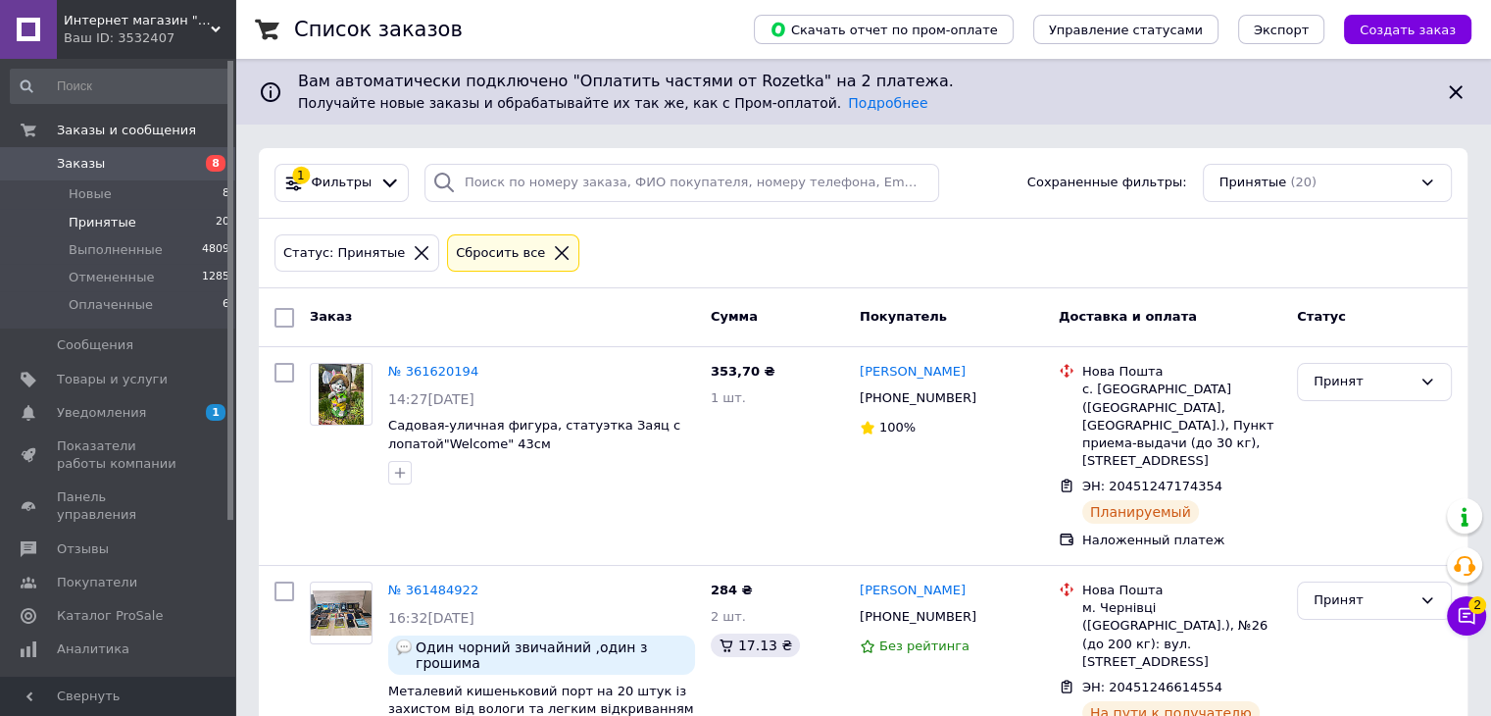
click at [136, 166] on span "Заказы" at bounding box center [119, 164] width 124 height 18
